Goal: Task Accomplishment & Management: Use online tool/utility

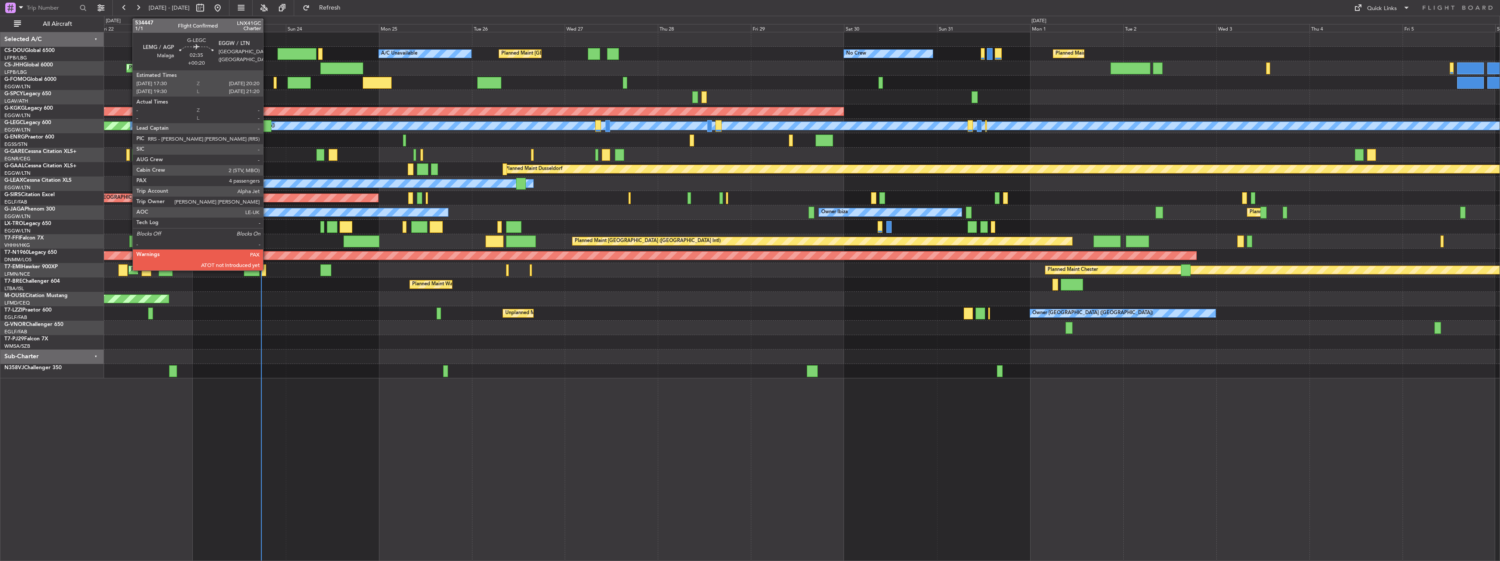
click at [267, 125] on div at bounding box center [265, 126] width 11 height 12
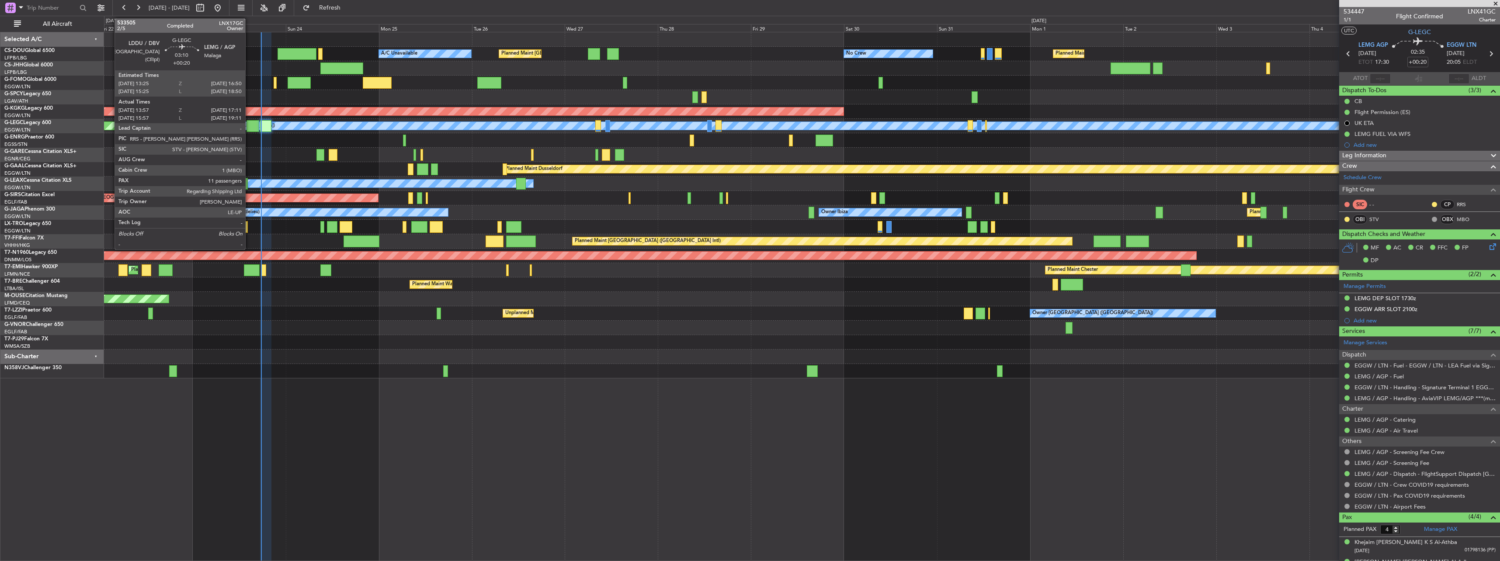
click at [250, 125] on div at bounding box center [252, 126] width 13 height 12
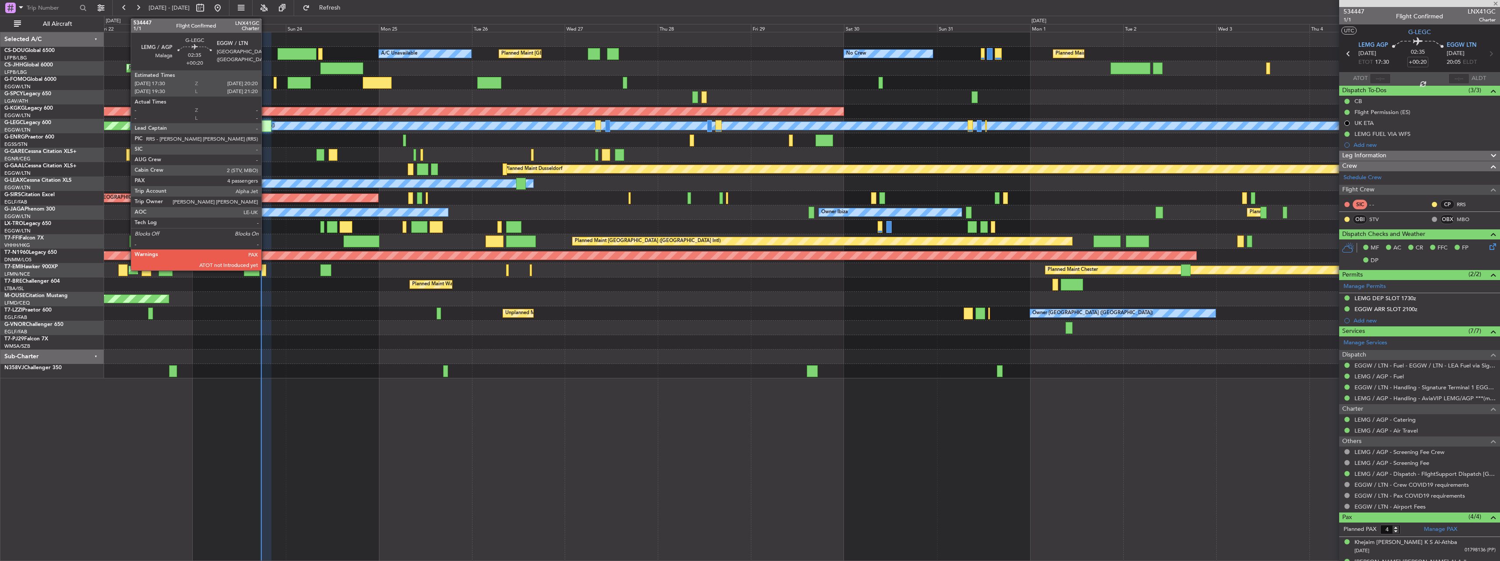
type input "13:57"
type input "16:56"
type input "11"
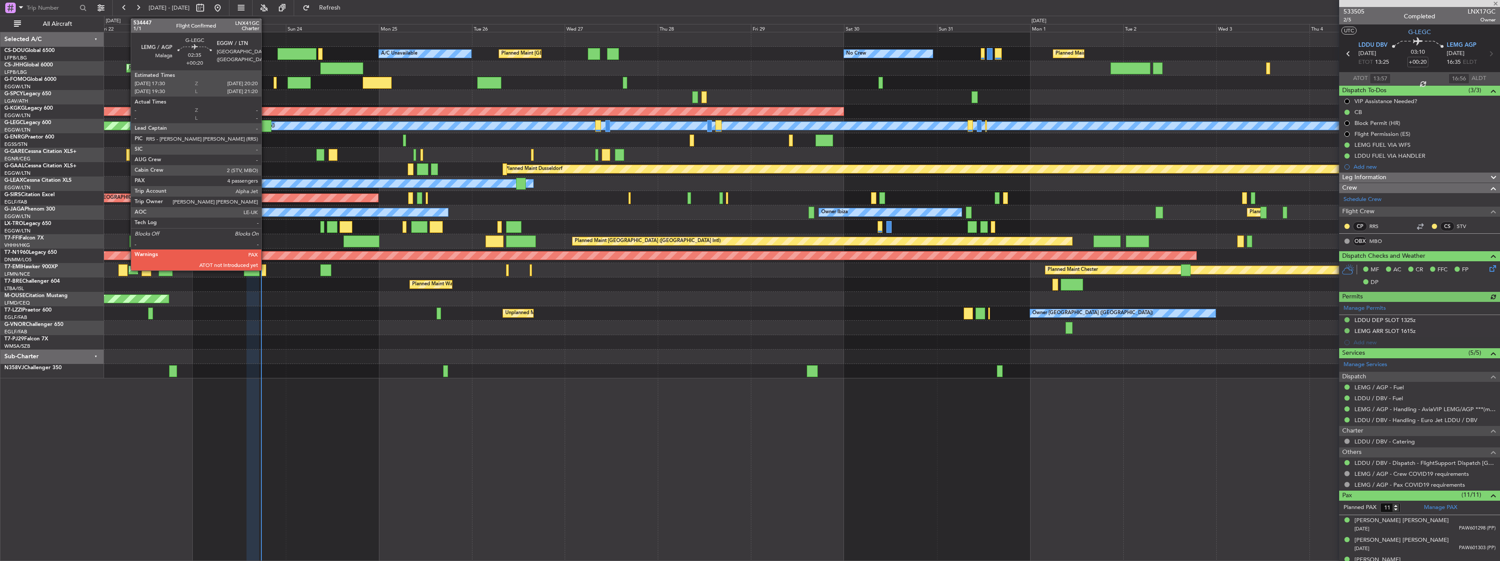
click at [265, 125] on div at bounding box center [265, 126] width 11 height 12
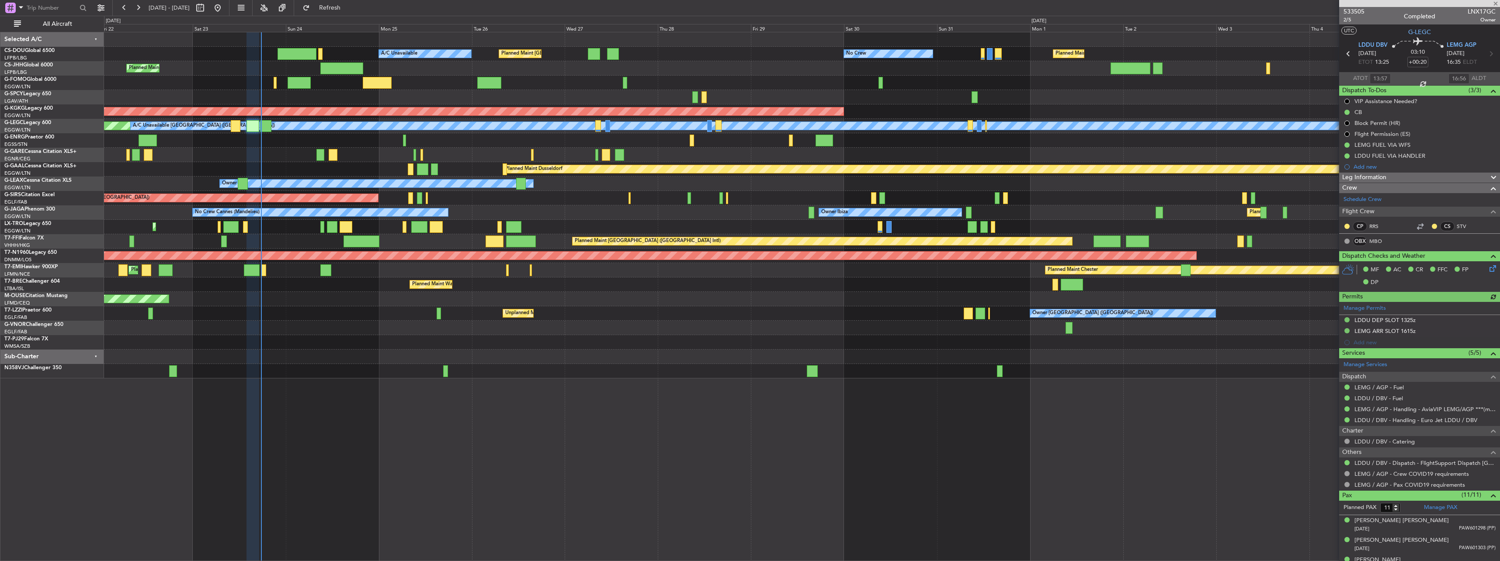
type input "4"
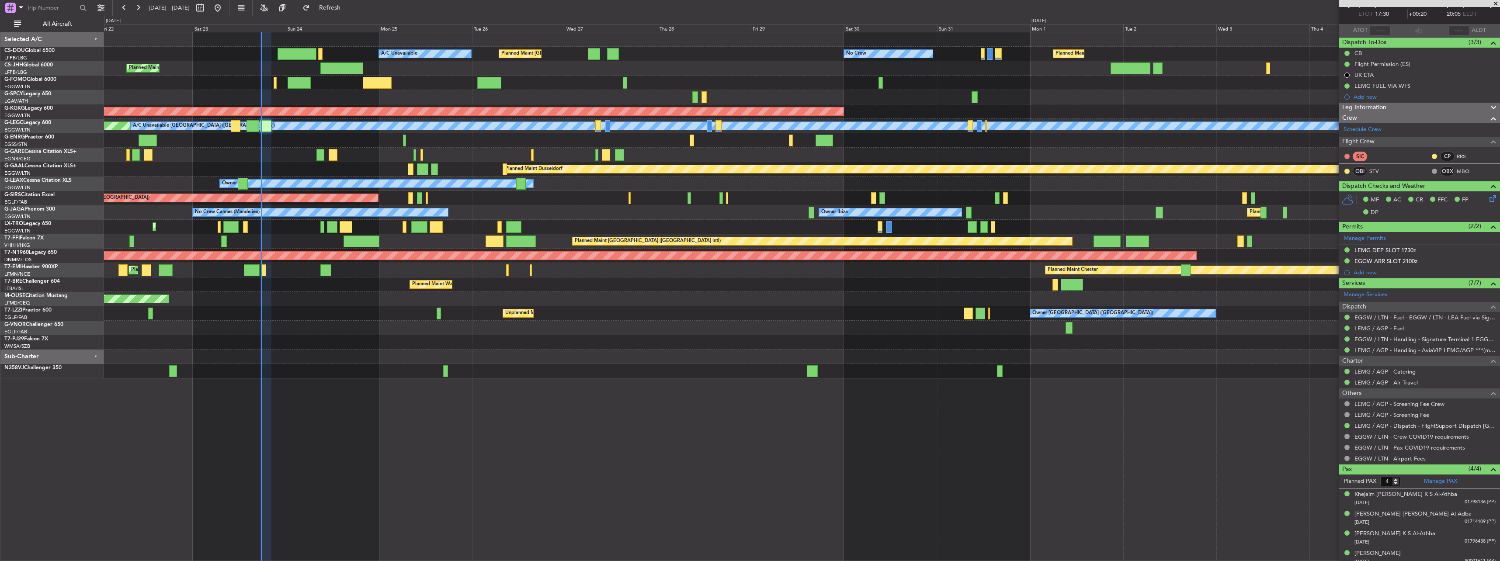
scroll to position [54, 0]
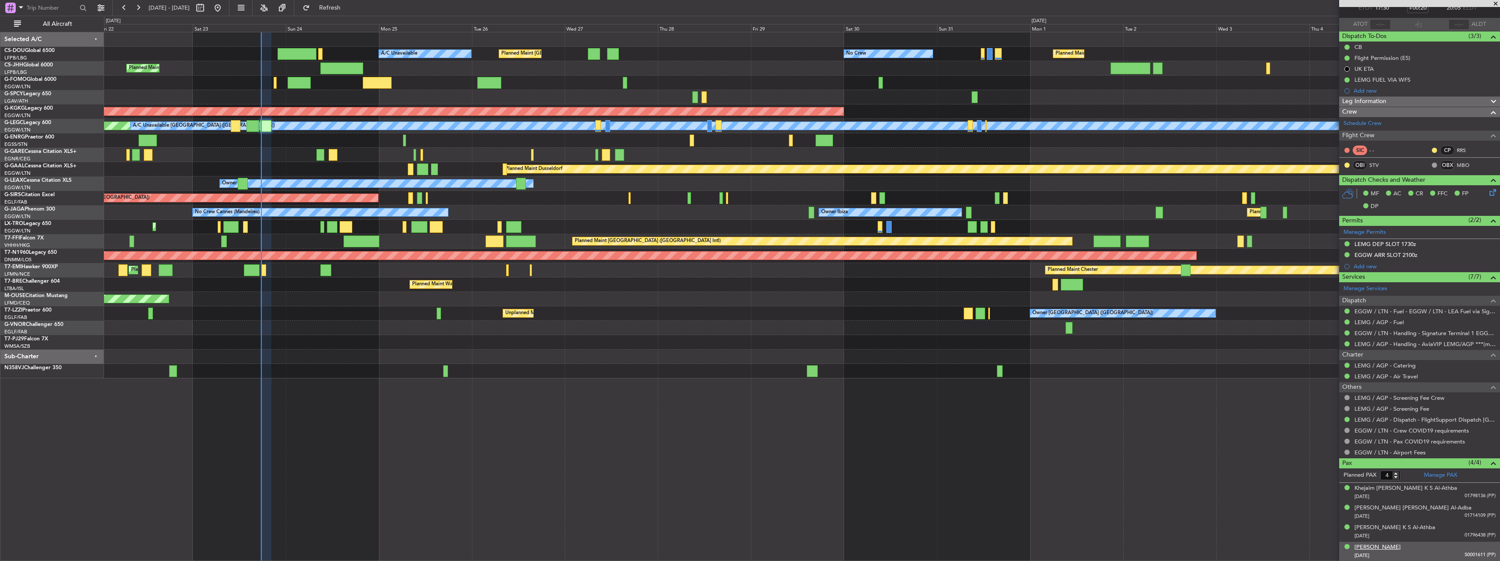
click at [1400, 547] on div "[PERSON_NAME]" at bounding box center [1377, 547] width 46 height 9
click at [1391, 552] on div "[DATE] S0001611 (PP)" at bounding box center [1424, 555] width 141 height 9
click at [1389, 547] on div "[PERSON_NAME]" at bounding box center [1377, 547] width 46 height 9
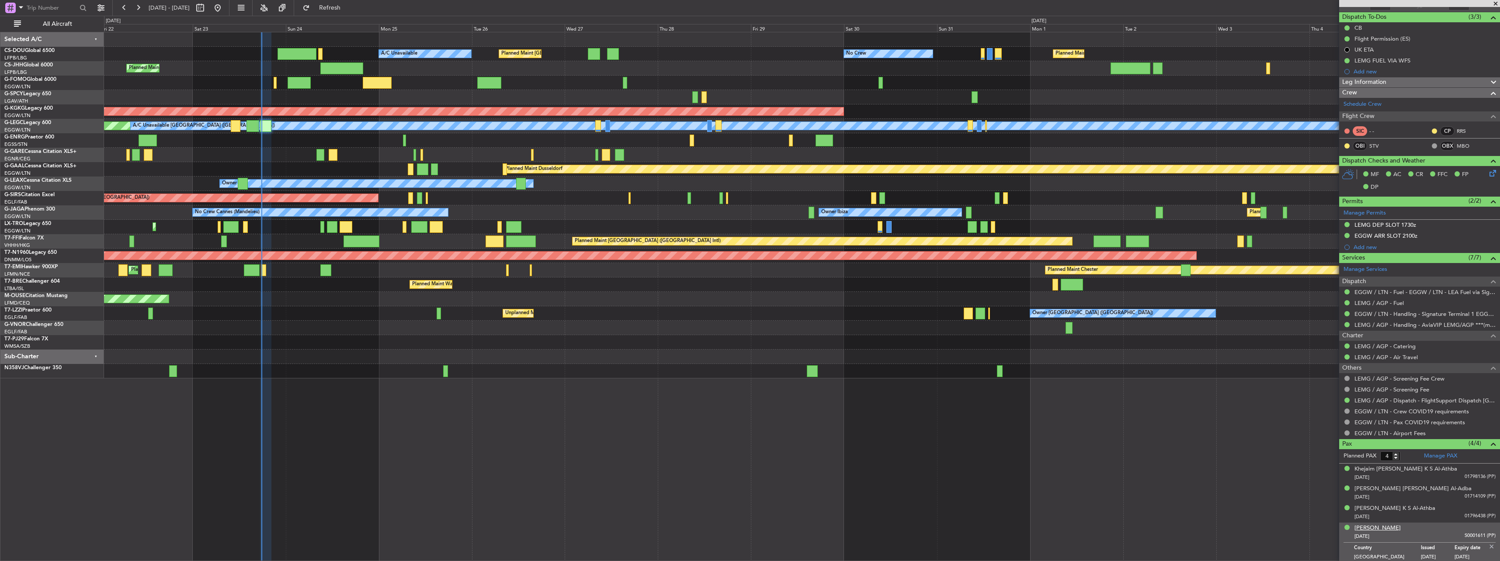
scroll to position [76, 0]
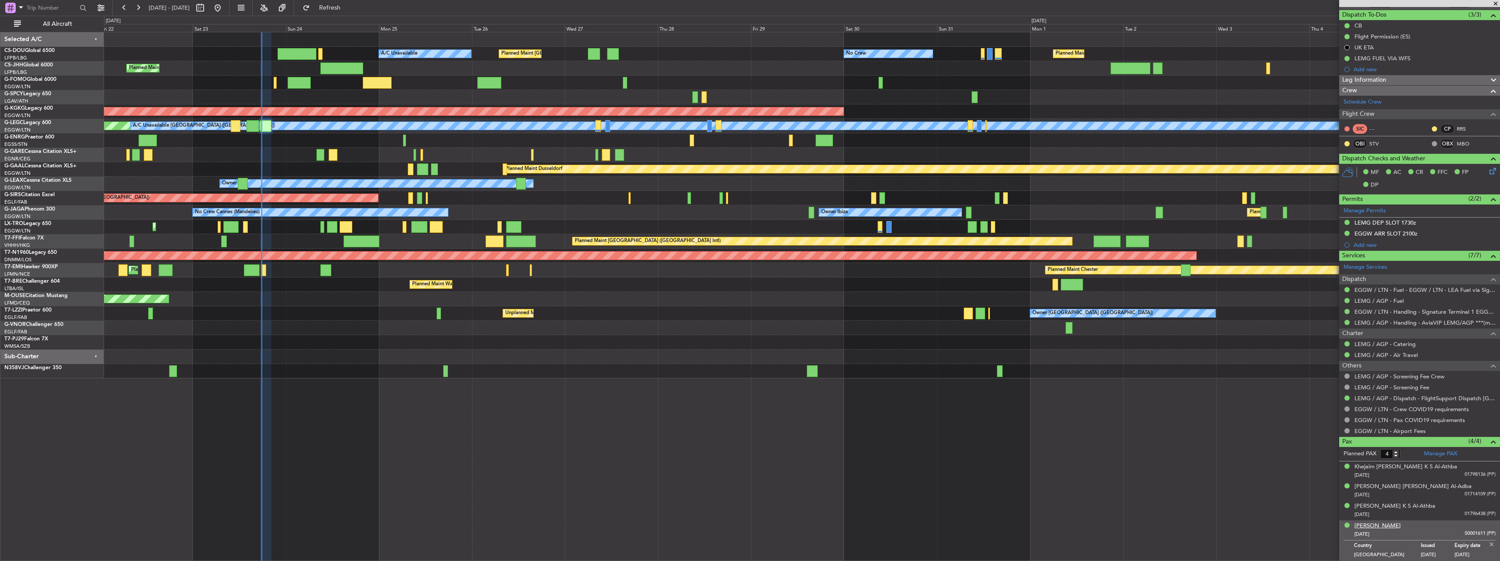
drag, startPoint x: 1477, startPoint y: 524, endPoint x: 1367, endPoint y: 526, distance: 110.1
click at [1367, 526] on div "[PERSON_NAME] [DATE] S0001611 (PP)" at bounding box center [1424, 530] width 141 height 17
click at [1369, 527] on div "[PERSON_NAME]" at bounding box center [1377, 526] width 46 height 9
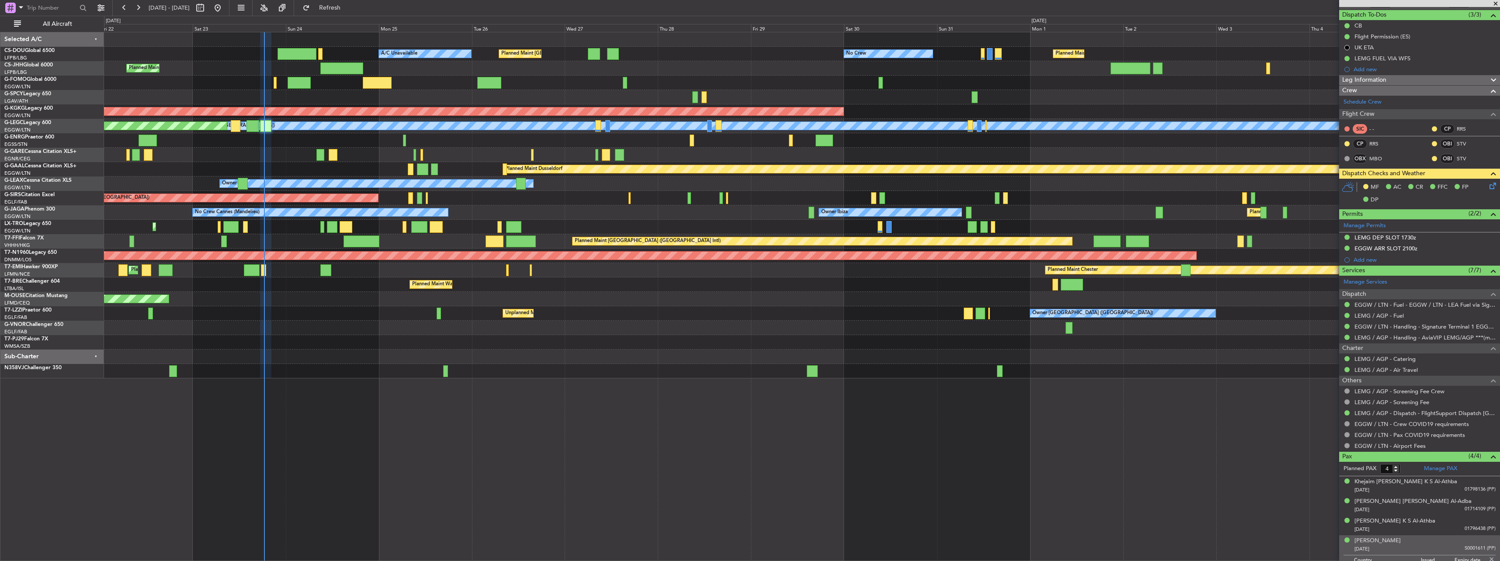
type input "18:22"
